Goal: Register for event/course

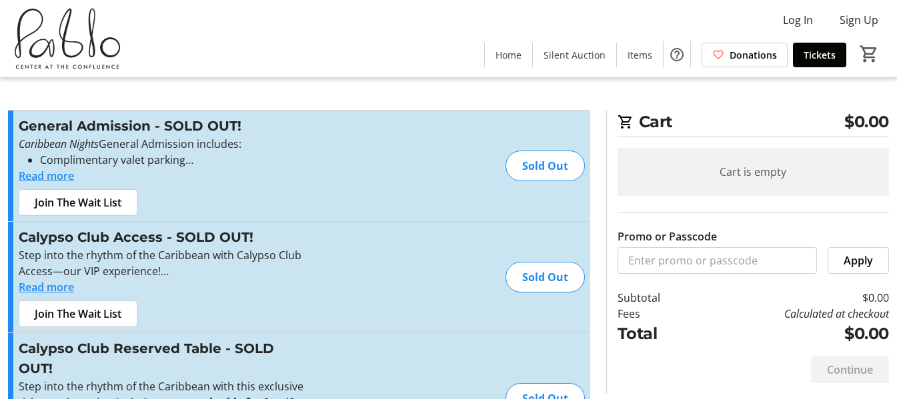
click at [57, 173] on button "Read more" at bounding box center [46, 176] width 55 height 16
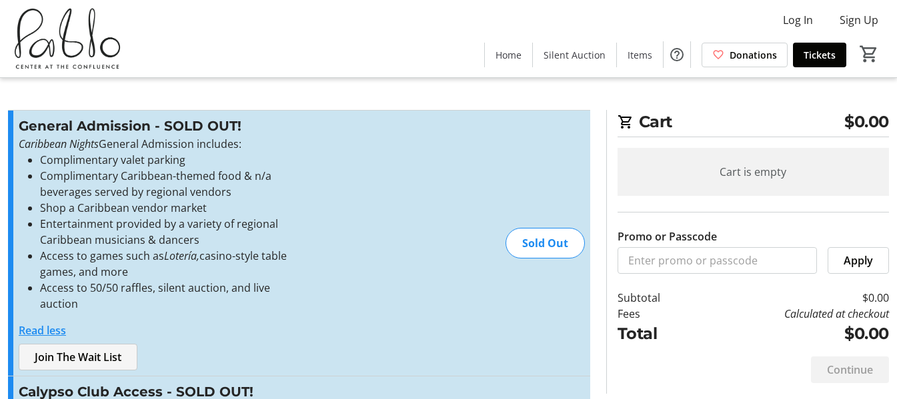
click at [91, 349] on span "Join The Wait List" at bounding box center [78, 357] width 87 height 16
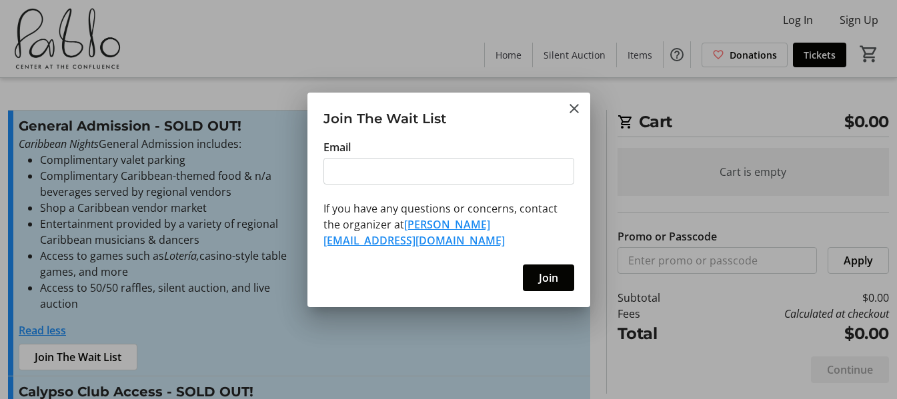
click at [203, 296] on div at bounding box center [448, 199] width 897 height 399
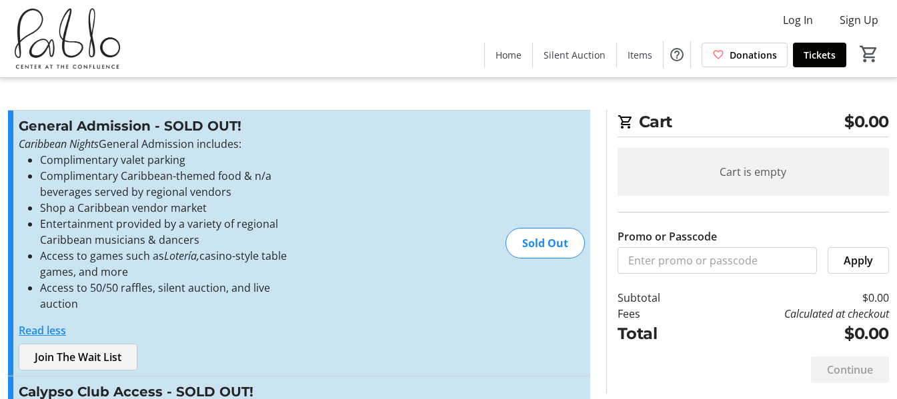
click at [83, 341] on span at bounding box center [77, 357] width 117 height 32
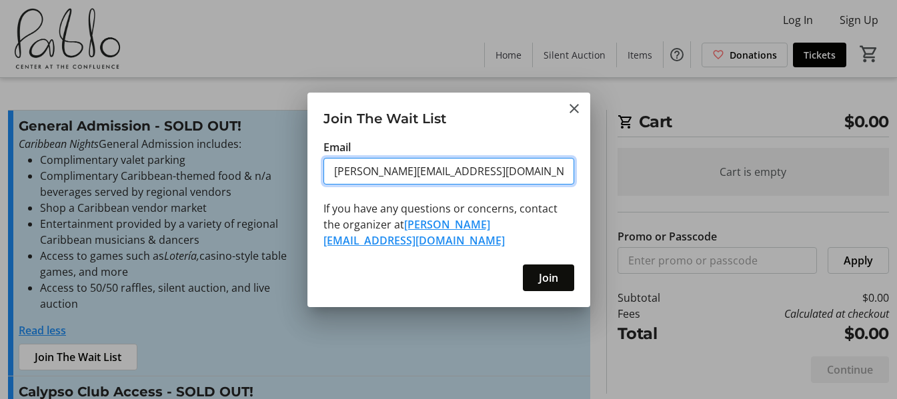
type input "[PERSON_NAME][EMAIL_ADDRESS][DOMAIN_NAME]"
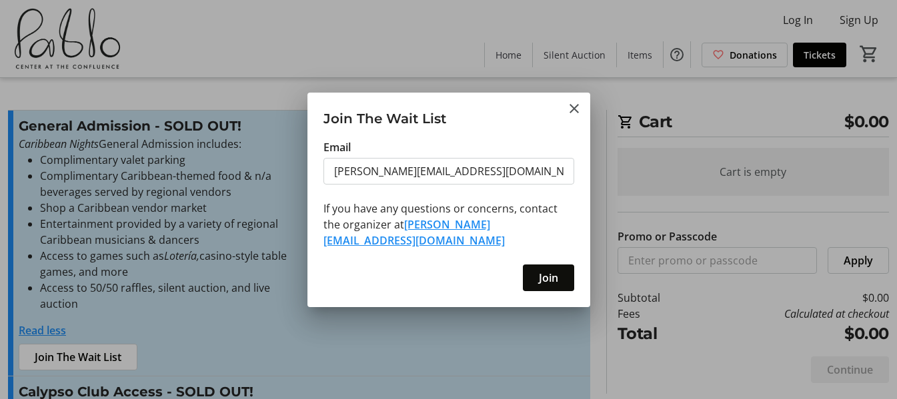
click at [535, 270] on span at bounding box center [548, 278] width 51 height 32
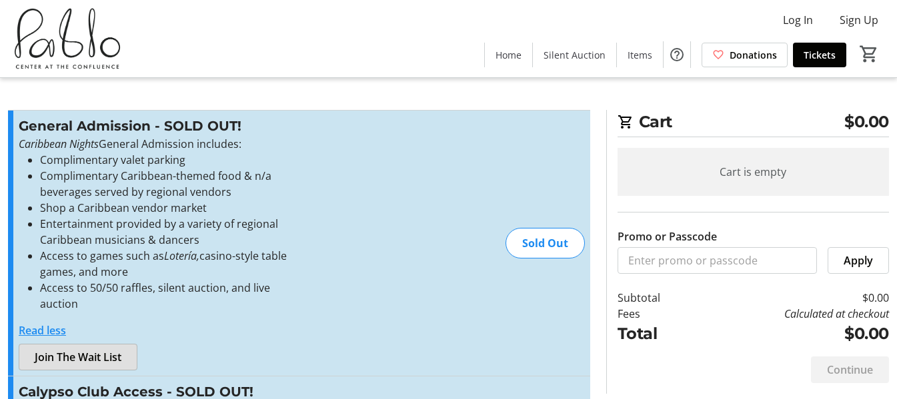
click at [17, 27] on img at bounding box center [67, 38] width 119 height 67
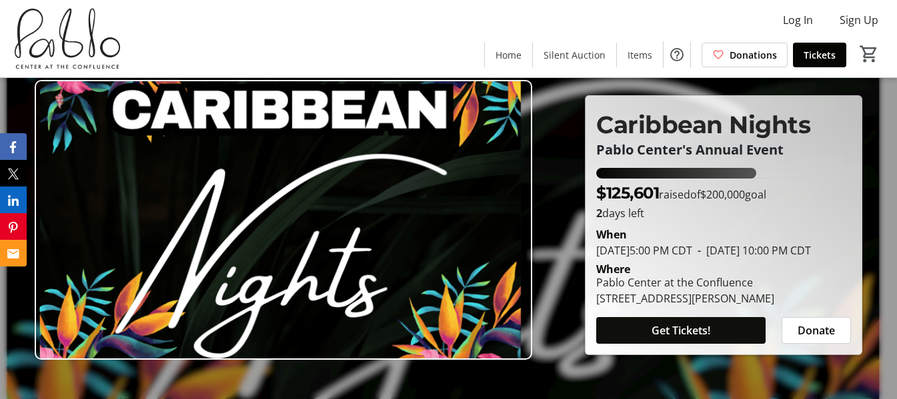
click at [713, 343] on span at bounding box center [680, 331] width 169 height 32
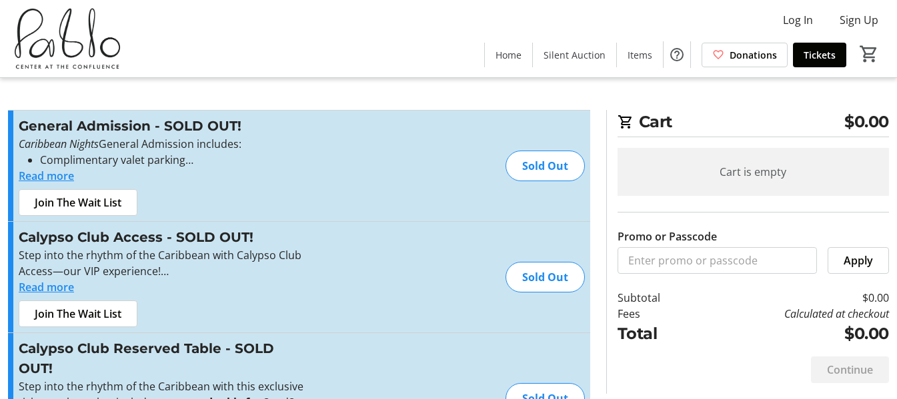
click at [57, 284] on button "Read more" at bounding box center [46, 287] width 55 height 16
